Goal: Task Accomplishment & Management: Use online tool/utility

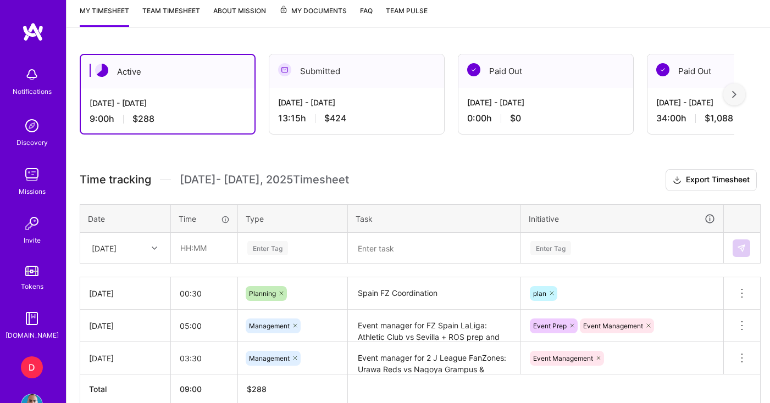
scroll to position [279, 0]
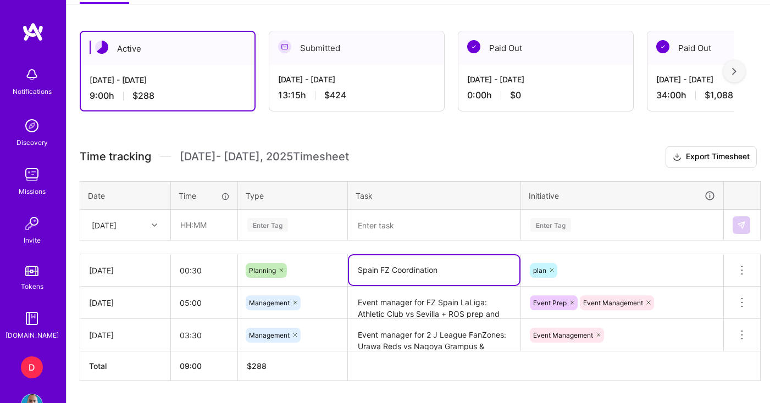
drag, startPoint x: 447, startPoint y: 271, endPoint x: 352, endPoint y: 267, distance: 95.7
click at [352, 267] on textarea "Spain FZ Coordination" at bounding box center [434, 271] width 170 height 30
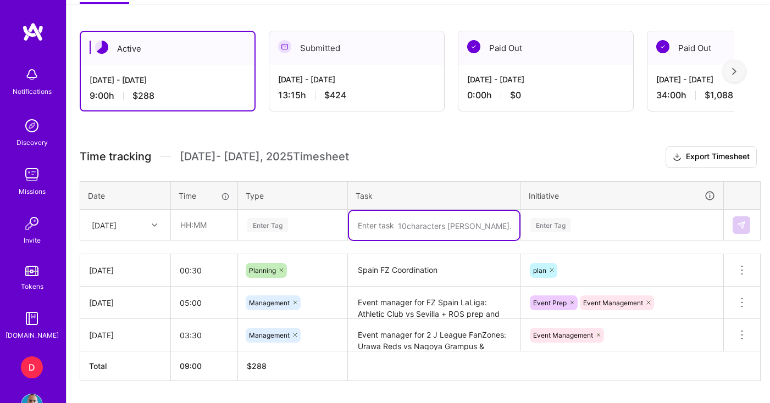
click at [386, 222] on textarea at bounding box center [434, 225] width 170 height 29
paste textarea "Spain FZ Coordination"
type textarea "Spain FZ Coordination"
click at [304, 227] on div "Enter Tag" at bounding box center [292, 225] width 108 height 29
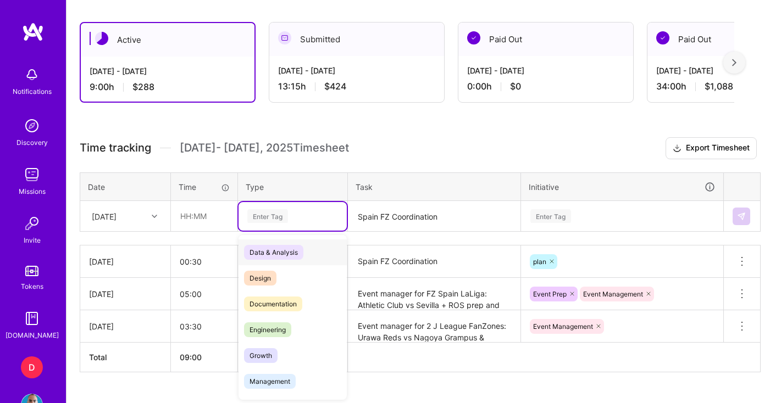
scroll to position [289, 0]
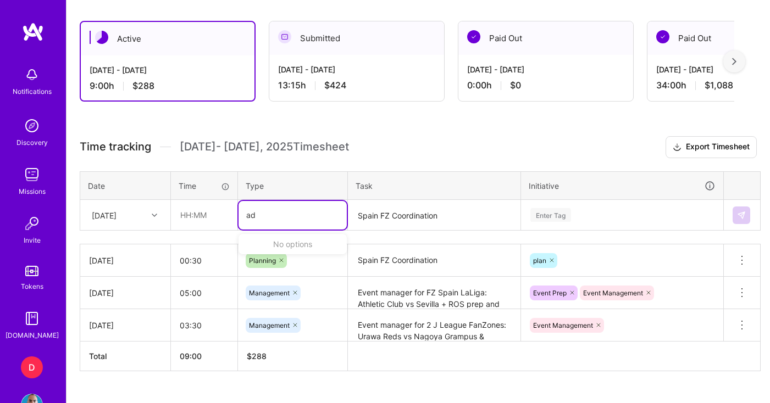
type input "a"
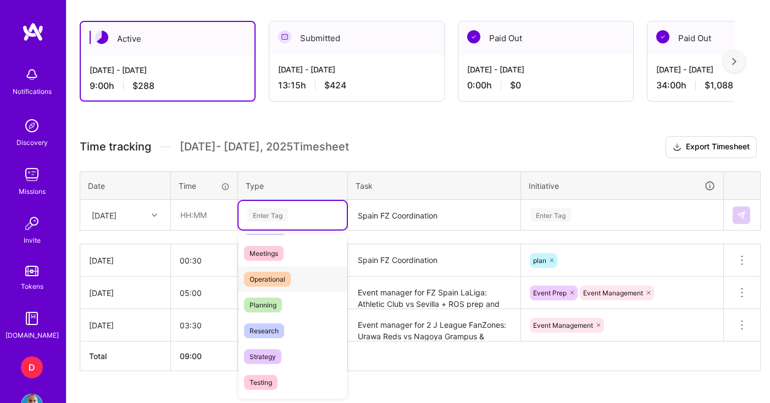
scroll to position [235, 0]
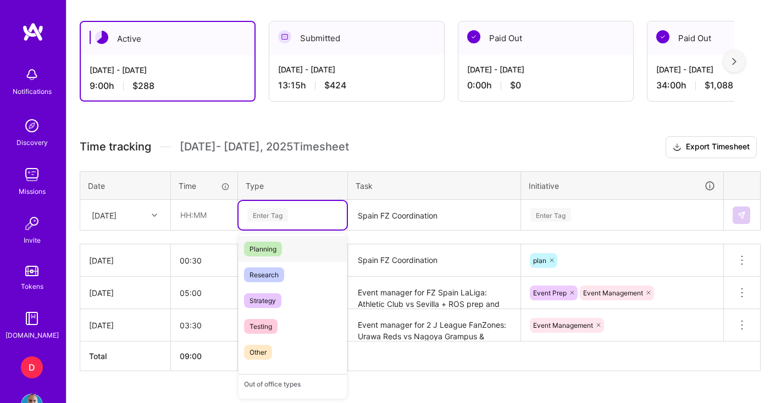
click at [272, 248] on span "Planning" at bounding box center [263, 249] width 38 height 15
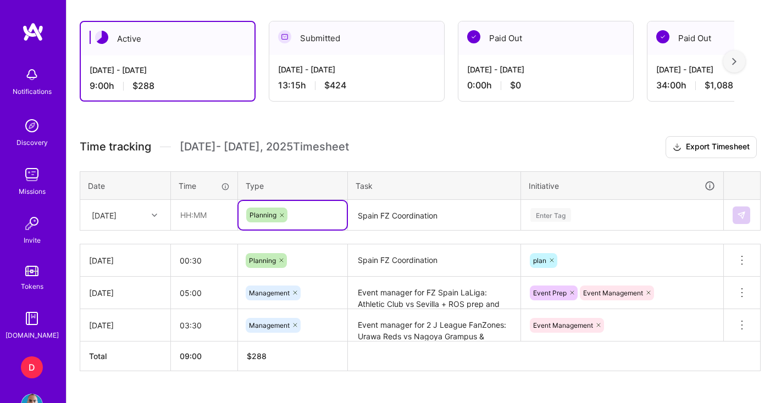
click at [452, 216] on textarea "Spain FZ Coordination" at bounding box center [434, 215] width 170 height 29
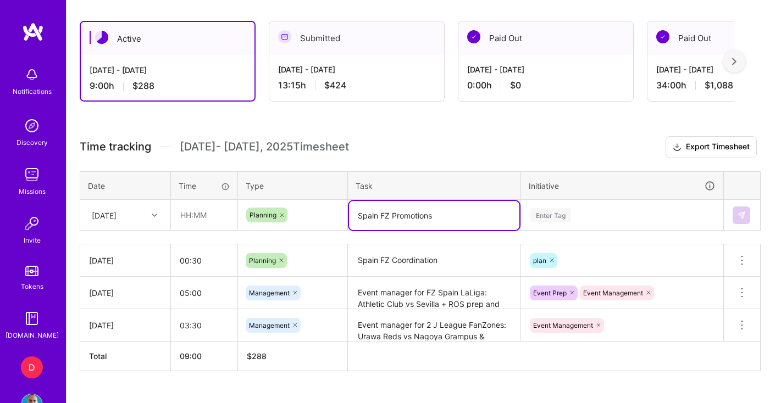
type textarea "Spain FZ Promotions"
click at [198, 213] on input "text" at bounding box center [203, 215] width 65 height 29
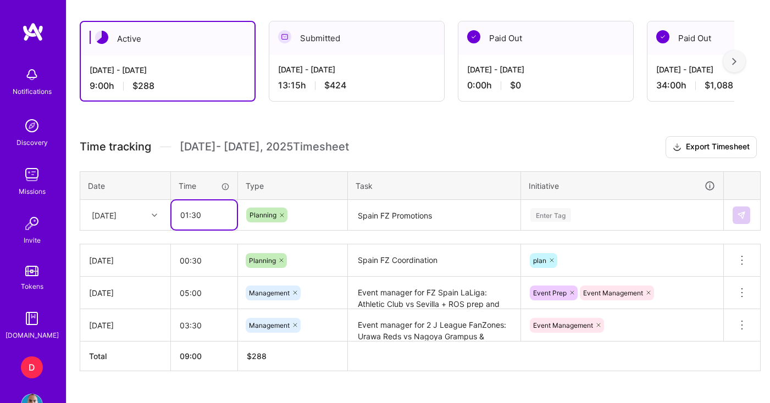
type input "01:30"
click at [593, 220] on div "Enter Tag" at bounding box center [621, 215] width 201 height 29
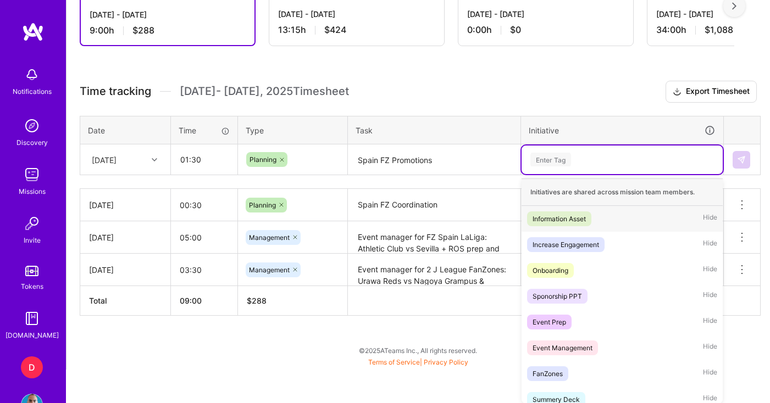
scroll to position [345, 0]
click at [565, 320] on div "Event Prep" at bounding box center [549, 322] width 34 height 12
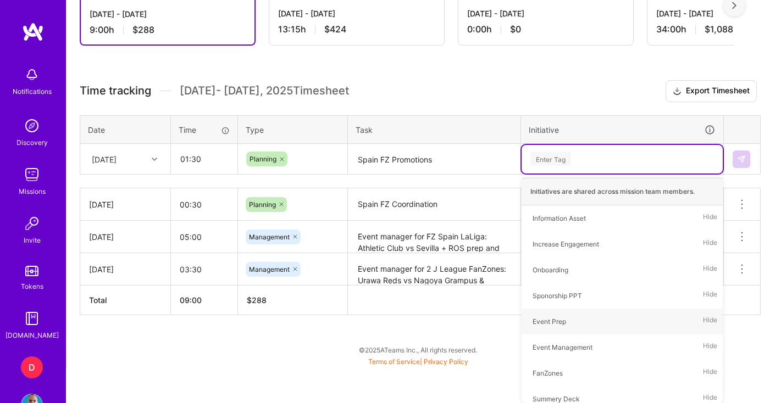
scroll to position [311, 0]
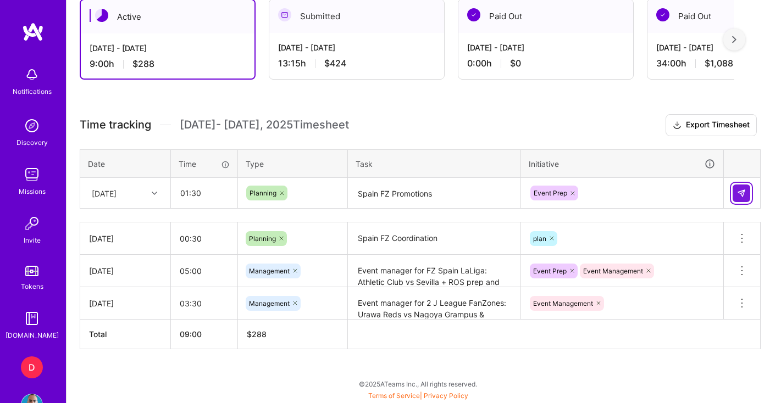
click at [748, 195] on button at bounding box center [741, 194] width 18 height 18
